Goal: Find specific page/section: Find specific page/section

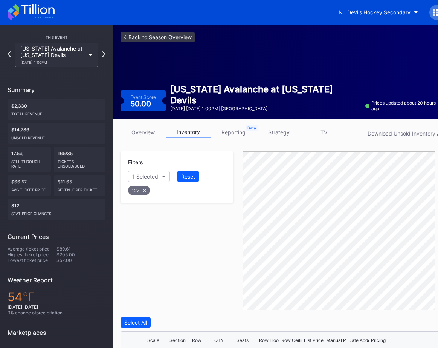
click at [164, 36] on link "<- Back to Season Overview" at bounding box center [158, 37] width 74 height 10
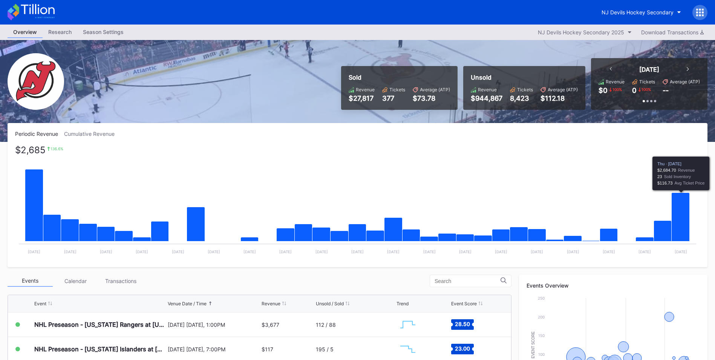
click at [444, 221] on icon "Chart title" at bounding box center [681, 217] width 18 height 49
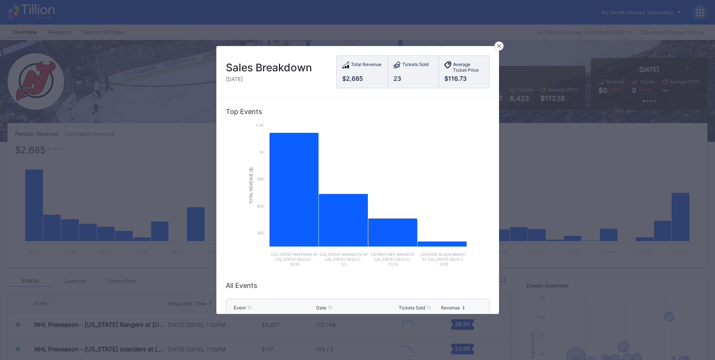
click at [444, 44] on div at bounding box center [499, 45] width 9 height 9
